Goal: Task Accomplishment & Management: Complete application form

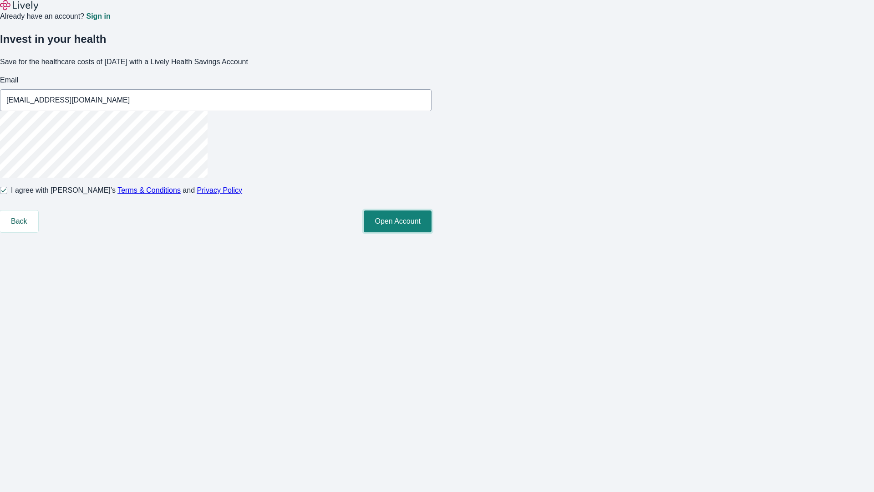
click at [432, 232] on button "Open Account" at bounding box center [398, 221] width 68 height 22
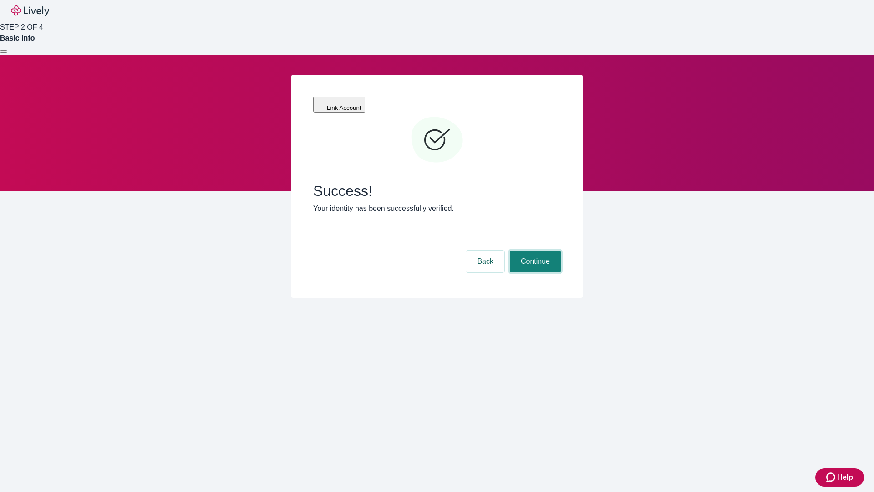
click at [534, 250] on button "Continue" at bounding box center [535, 261] width 51 height 22
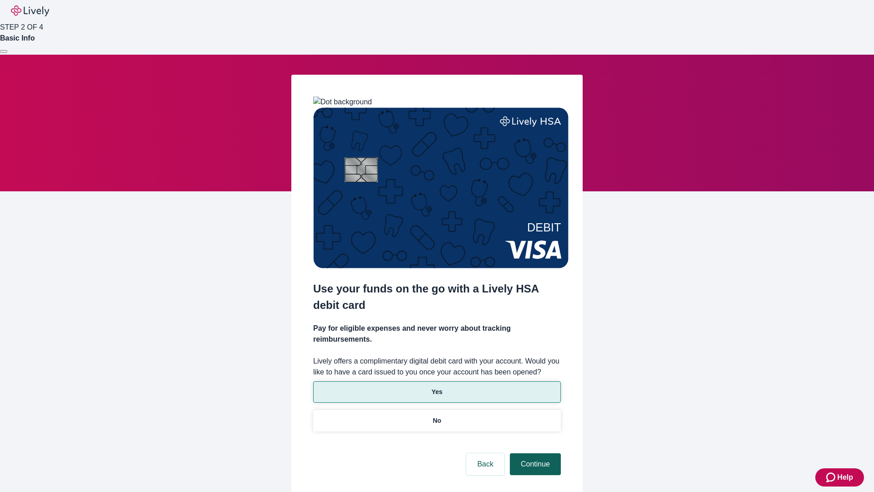
click at [437, 387] on p "Yes" at bounding box center [437, 392] width 11 height 10
click at [534, 453] on button "Continue" at bounding box center [535, 464] width 51 height 22
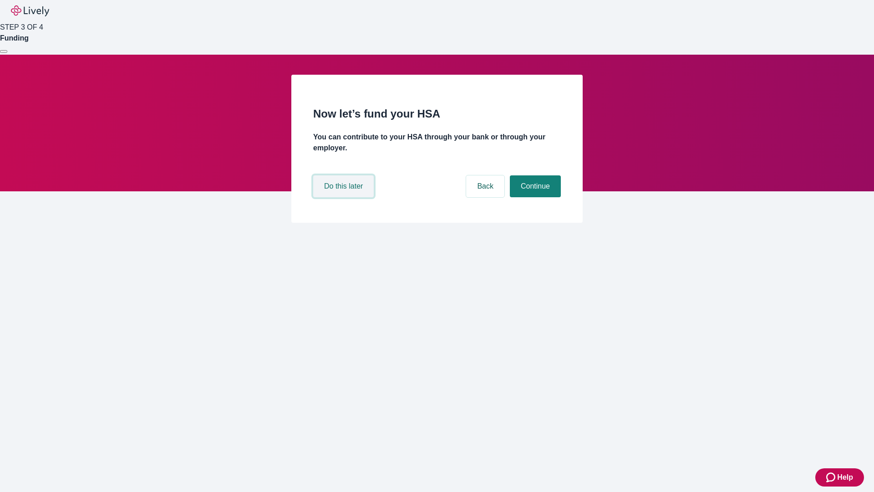
click at [345, 197] on button "Do this later" at bounding box center [343, 186] width 61 height 22
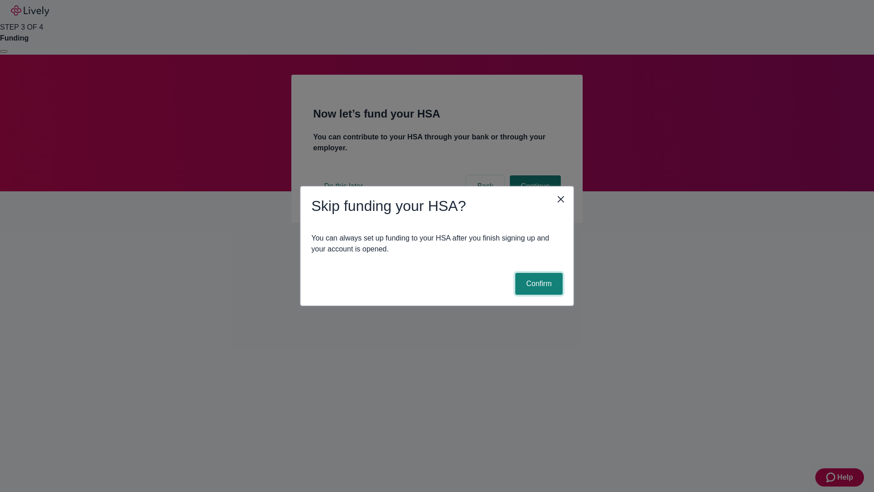
click at [538, 284] on button "Confirm" at bounding box center [539, 284] width 47 height 22
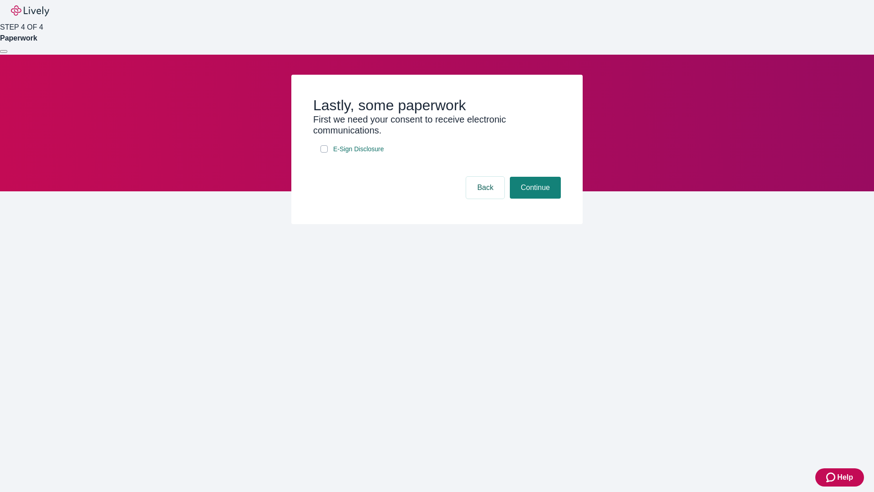
click at [324, 153] on input "E-Sign Disclosure" at bounding box center [324, 148] width 7 height 7
checkbox input "true"
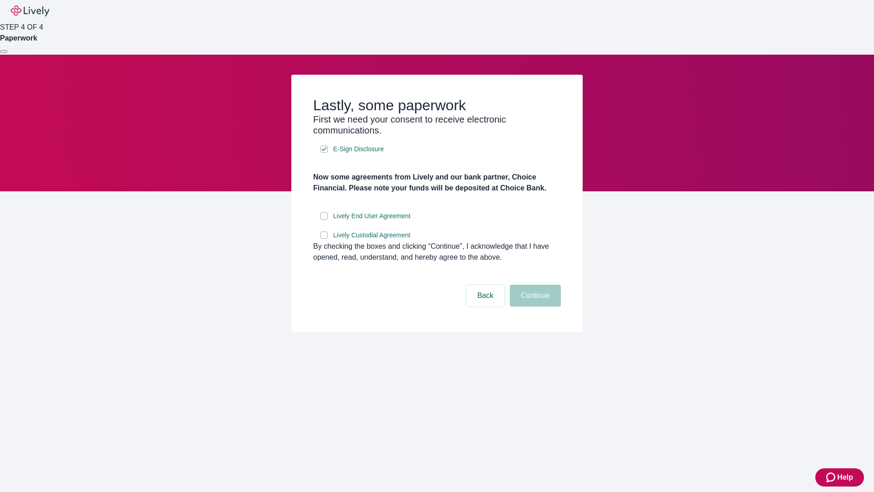
click at [324, 220] on input "Lively End User Agreement" at bounding box center [324, 215] width 7 height 7
checkbox input "true"
click at [324, 239] on input "Lively Custodial Agreement" at bounding box center [324, 234] width 7 height 7
checkbox input "true"
click at [534, 307] on button "Continue" at bounding box center [535, 296] width 51 height 22
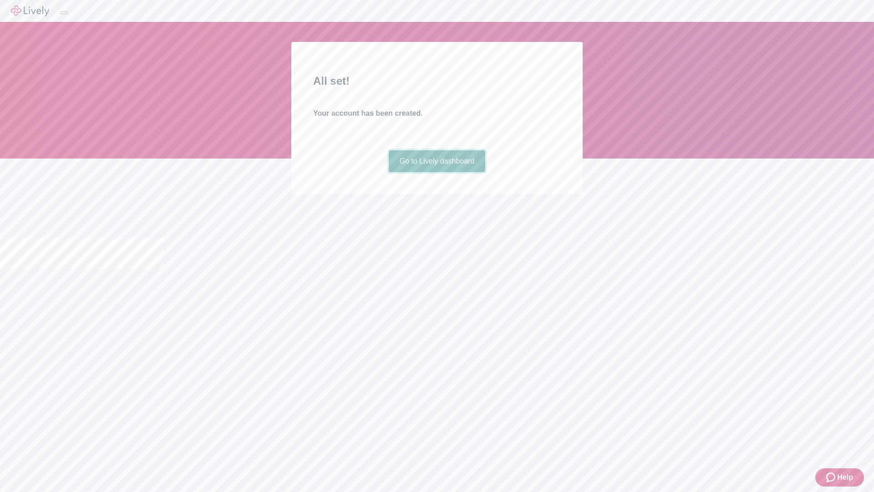
click at [437, 172] on link "Go to Lively dashboard" at bounding box center [437, 161] width 97 height 22
